Goal: Task Accomplishment & Management: Manage account settings

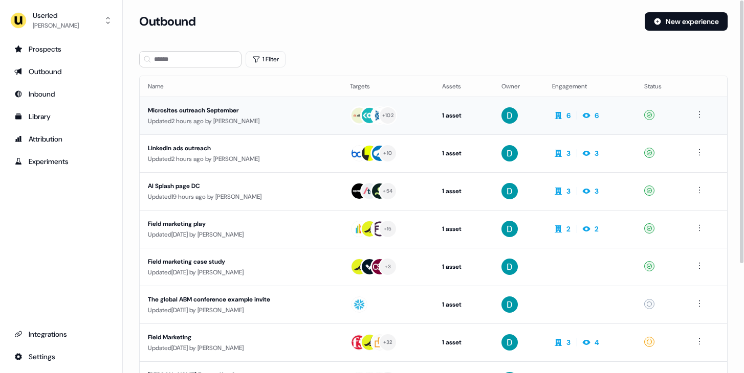
click at [248, 115] on div "Microsites outreach September" at bounding box center [241, 110] width 186 height 10
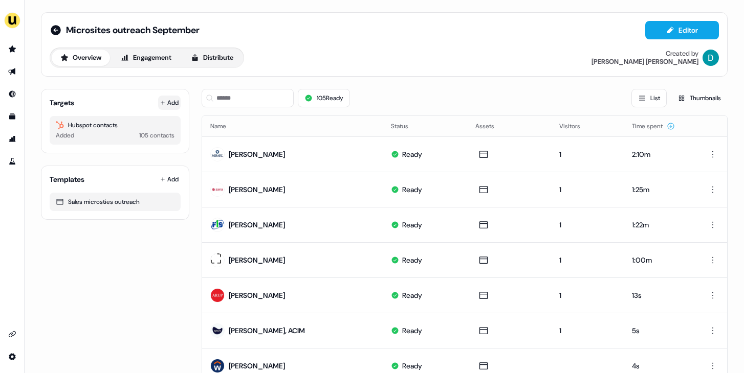
click at [173, 98] on button "Add" at bounding box center [169, 103] width 23 height 14
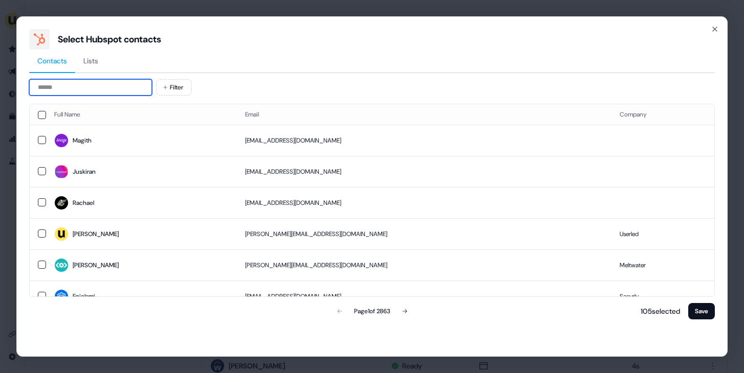
click at [95, 86] on input at bounding box center [90, 87] width 123 height 16
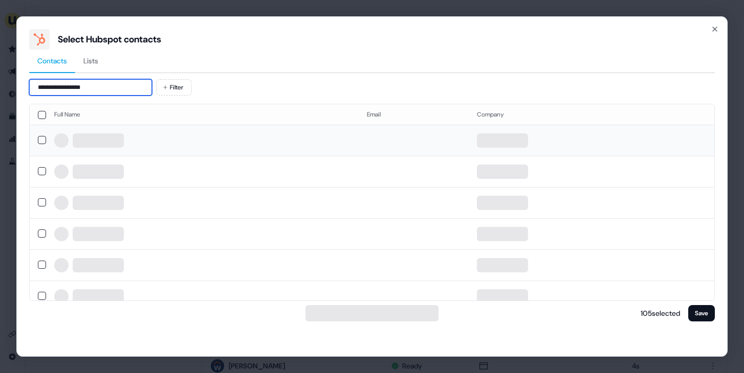
type input "**********"
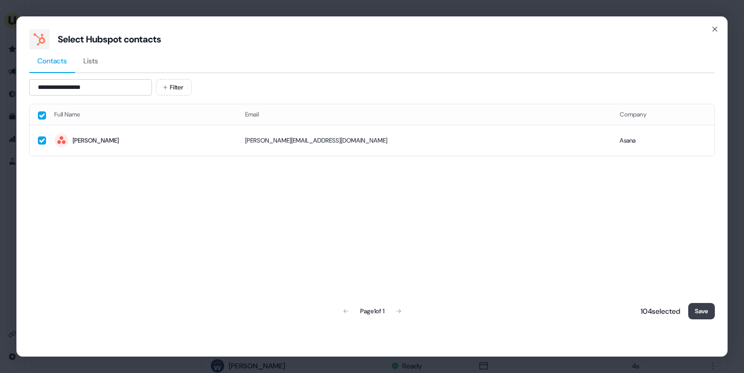
click at [708, 315] on button "Save" at bounding box center [701, 311] width 27 height 16
click at [705, 314] on button "Save" at bounding box center [701, 311] width 27 height 16
click at [694, 309] on button "Save" at bounding box center [701, 311] width 27 height 16
click at [149, 147] on span "[PERSON_NAME]" at bounding box center [141, 140] width 174 height 14
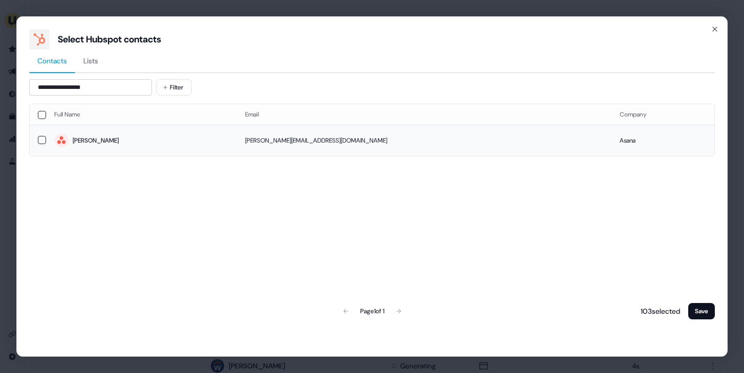
click at [149, 147] on span "[PERSON_NAME]" at bounding box center [141, 140] width 174 height 14
click at [699, 308] on button "Save" at bounding box center [701, 311] width 27 height 16
